Goal: Transaction & Acquisition: Purchase product/service

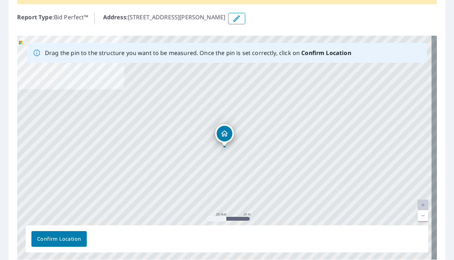
scroll to position [77, 0]
click at [47, 237] on span "Confirm Location" at bounding box center [59, 238] width 44 height 9
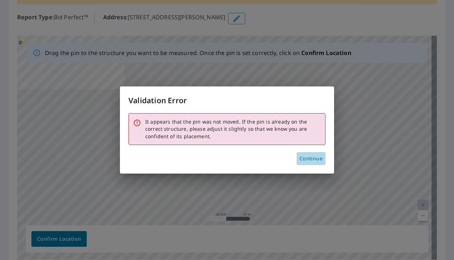
click at [309, 158] on span "Continue" at bounding box center [310, 158] width 23 height 9
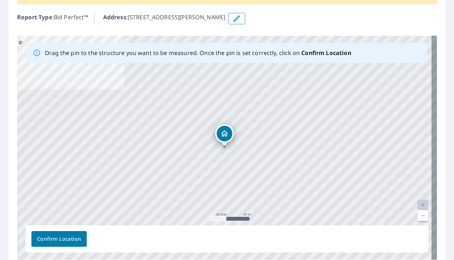
click at [224, 135] on icon "Dropped pin, building 1, Residential property, 1810 Kerr Ln Keller, TX 76248" at bounding box center [224, 133] width 9 height 9
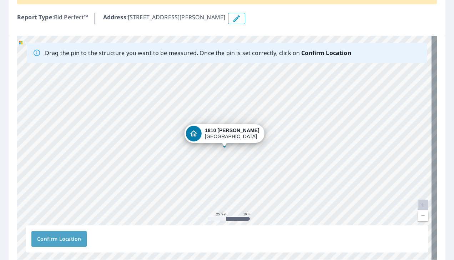
click at [71, 237] on span "Confirm Location" at bounding box center [59, 238] width 44 height 9
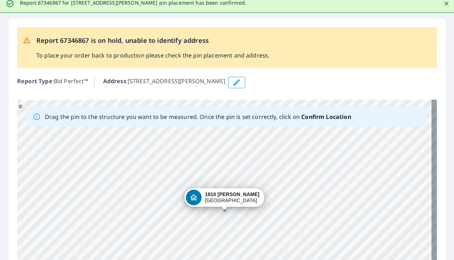
scroll to position [0, 0]
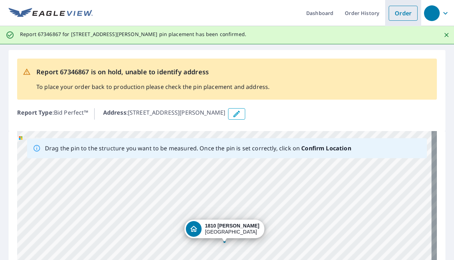
click at [406, 15] on link "Order" at bounding box center [403, 13] width 29 height 15
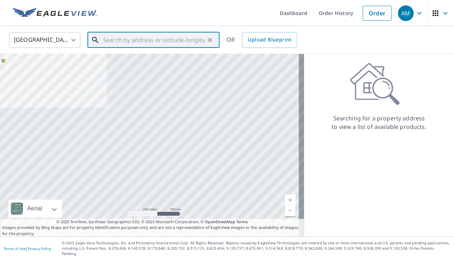
click at [125, 40] on input "text" at bounding box center [154, 40] width 102 height 20
